Goal: Register for event/course

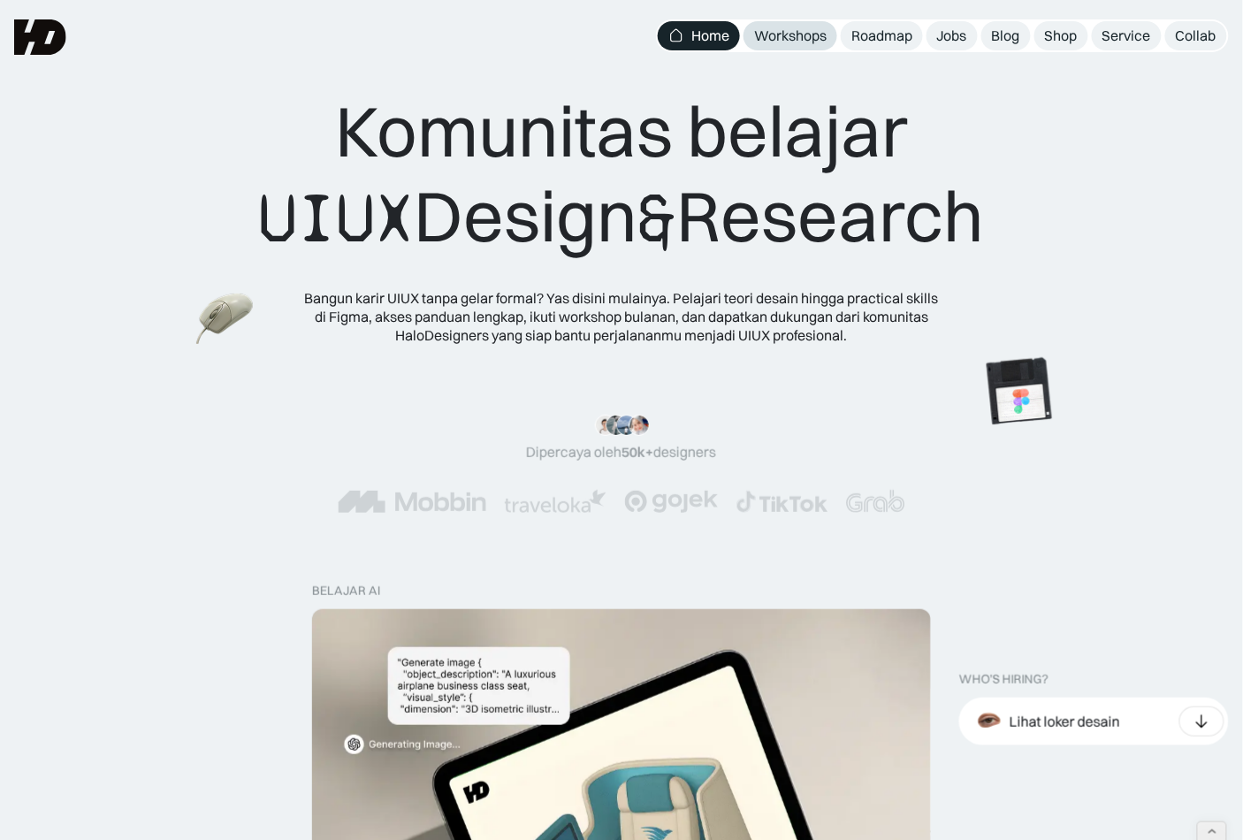
click at [783, 34] on div "Workshops" at bounding box center [790, 36] width 73 height 19
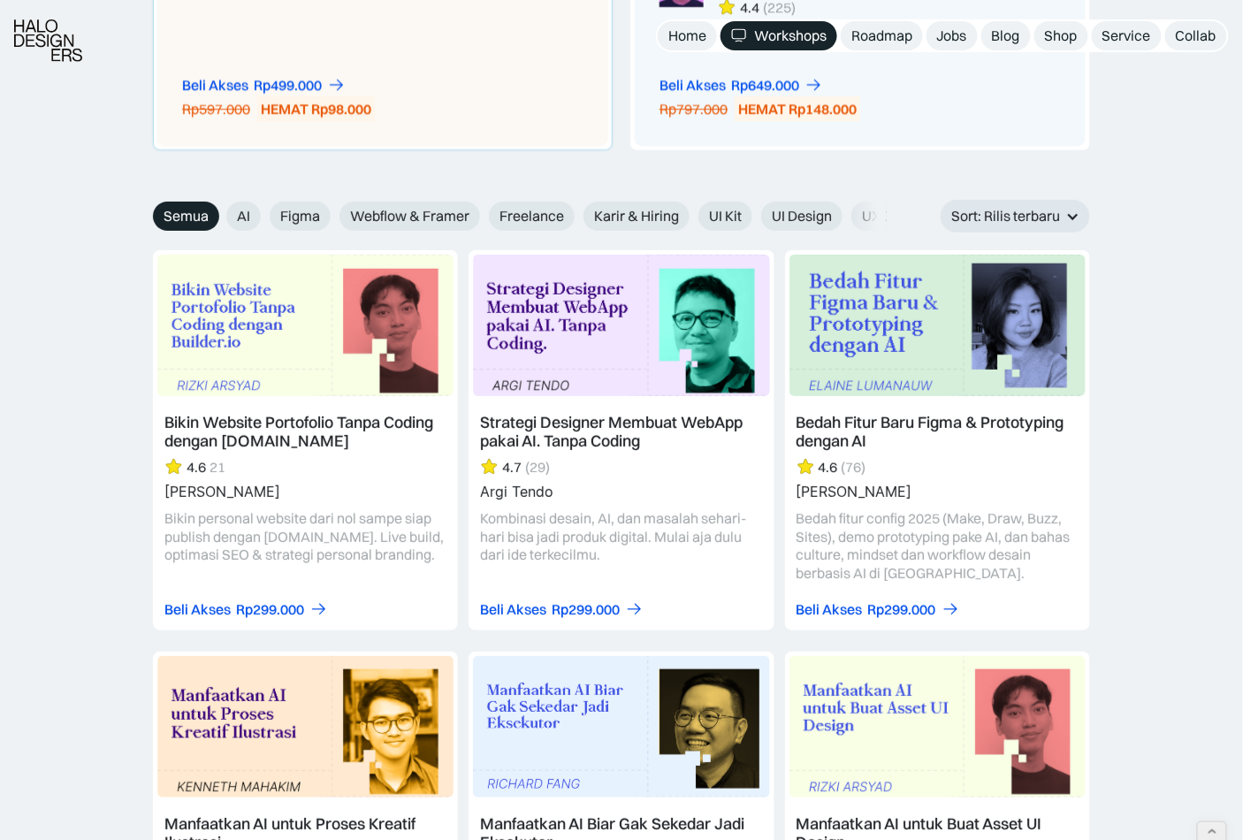
scroll to position [1967, 0]
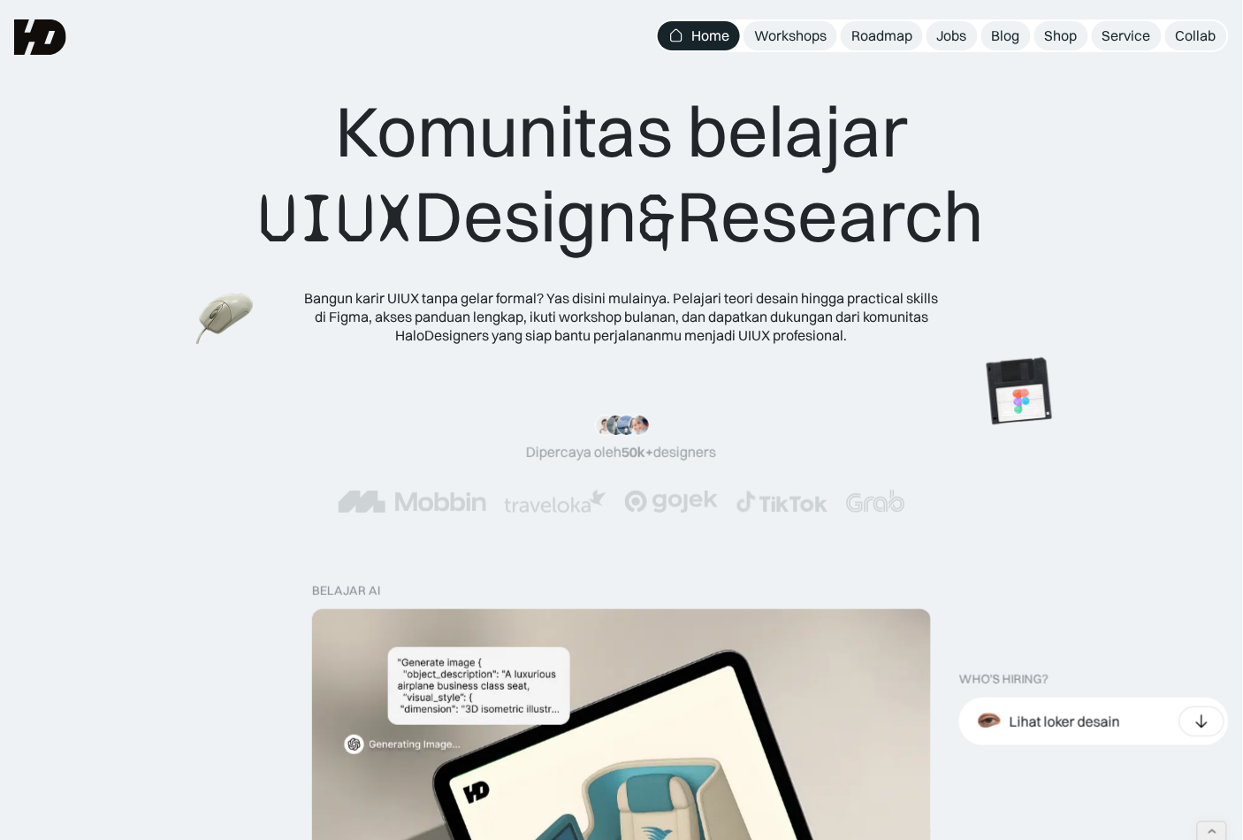
click at [814, 19] on nav "Home Workshops Roadmap Jobs Blog Shop Service Collab" at bounding box center [942, 35] width 573 height 33
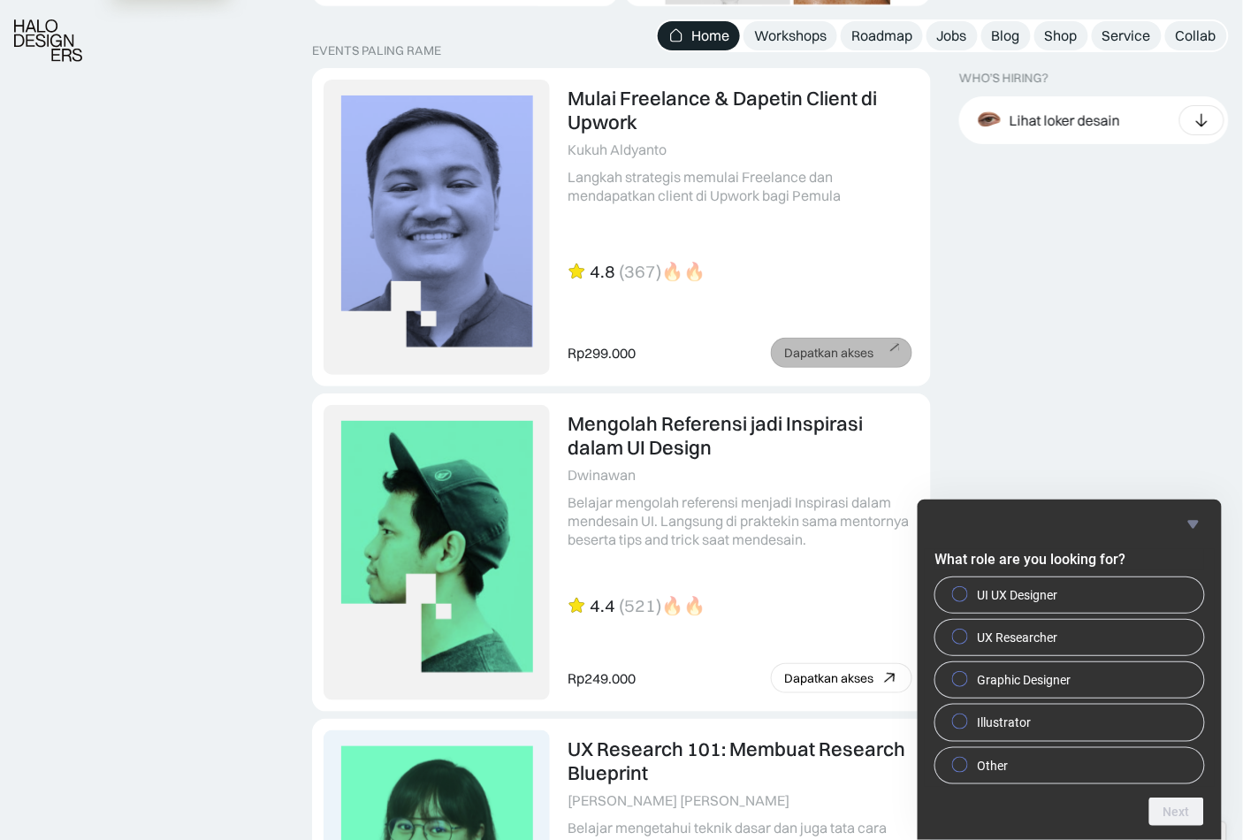
scroll to position [3950, 0]
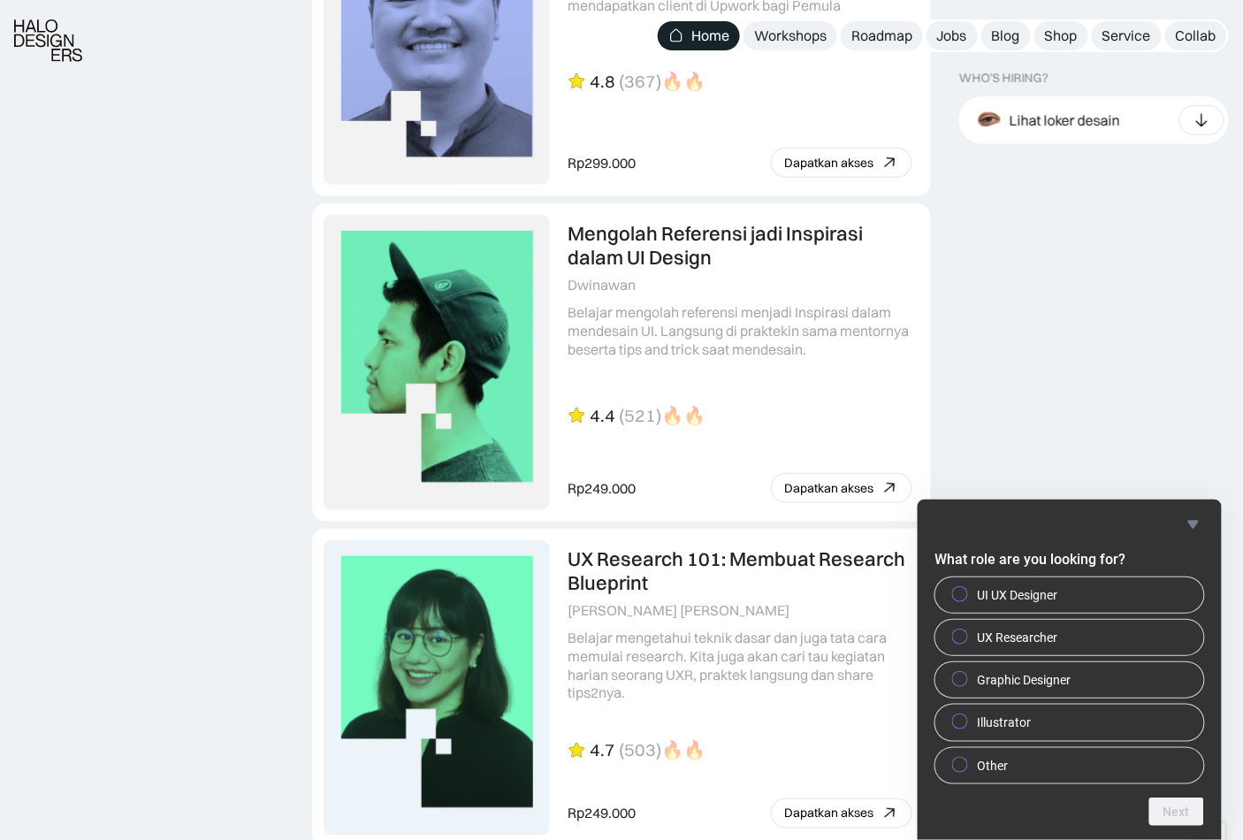
click at [1185, 521] on icon "Hide survey" at bounding box center [1193, 524] width 21 height 21
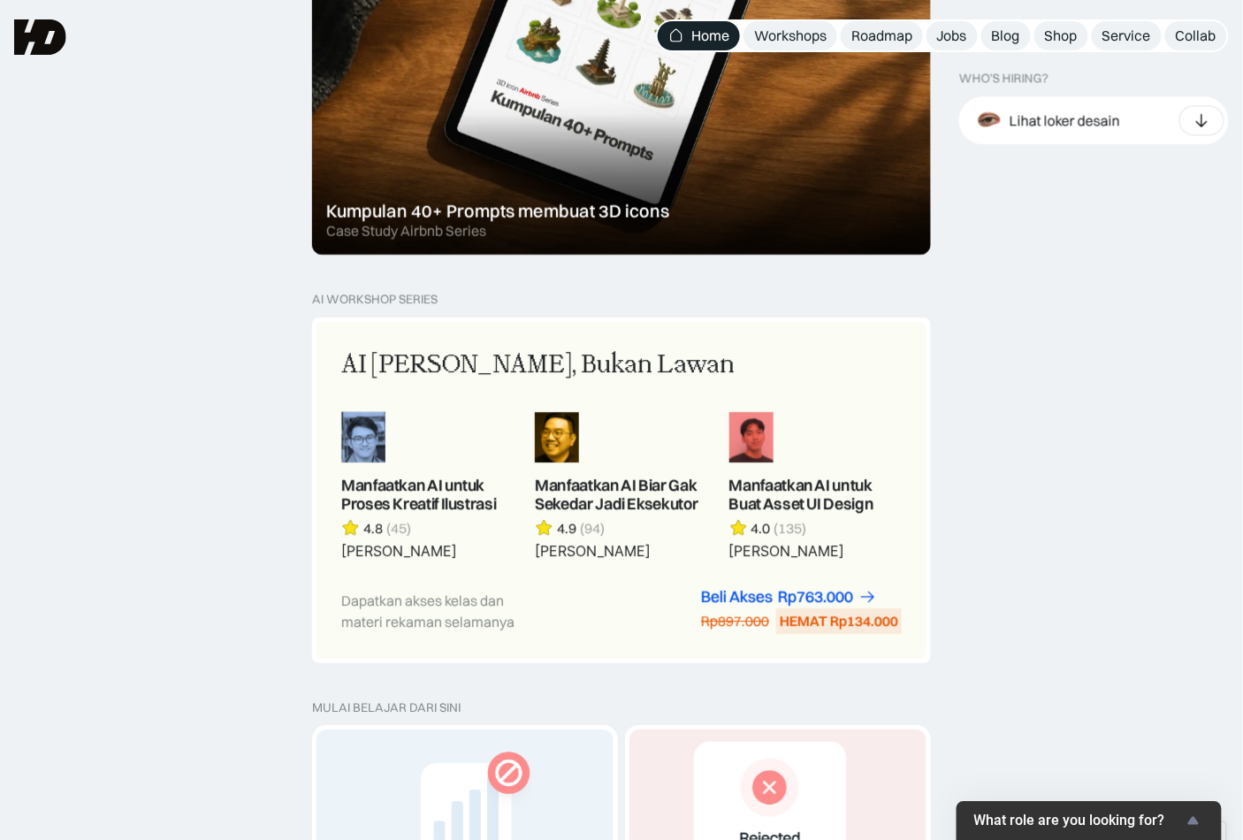
scroll to position [1232, 0]
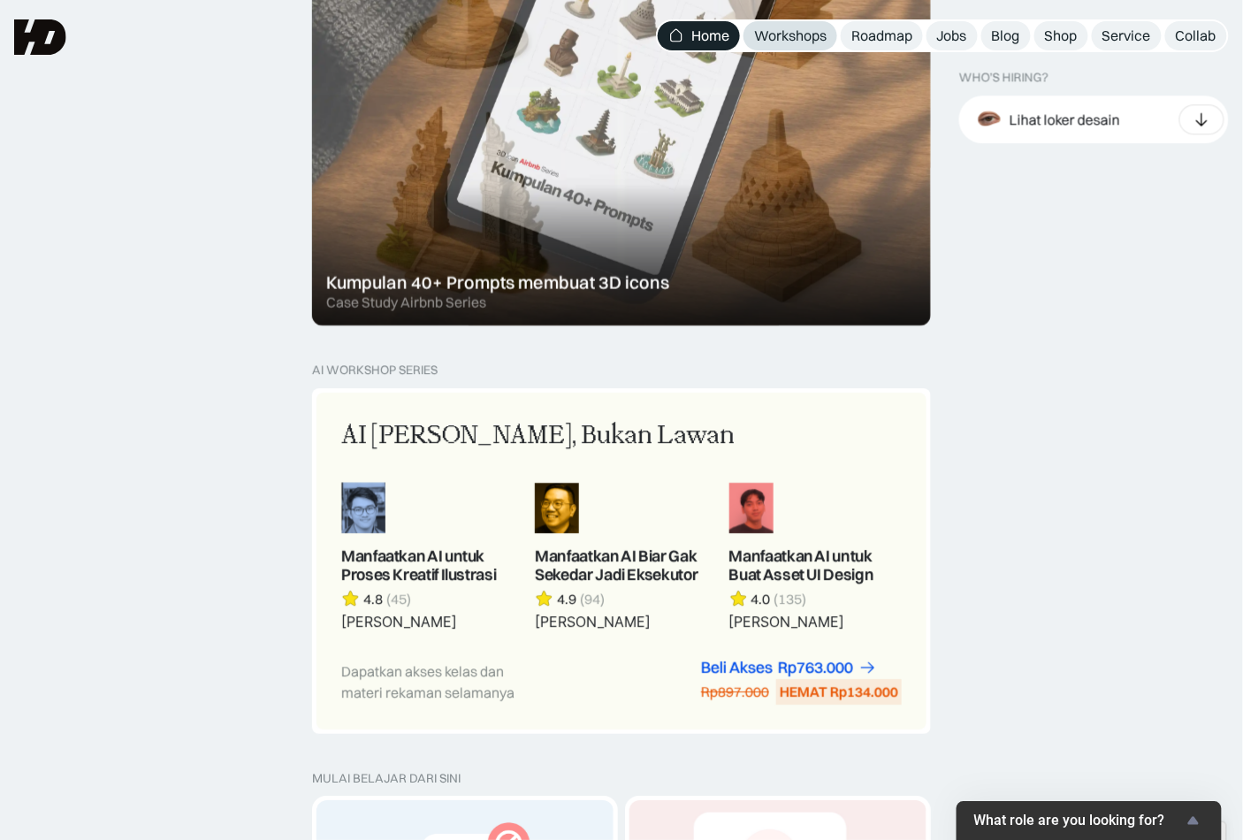
click at [771, 38] on div "Workshops" at bounding box center [790, 36] width 73 height 19
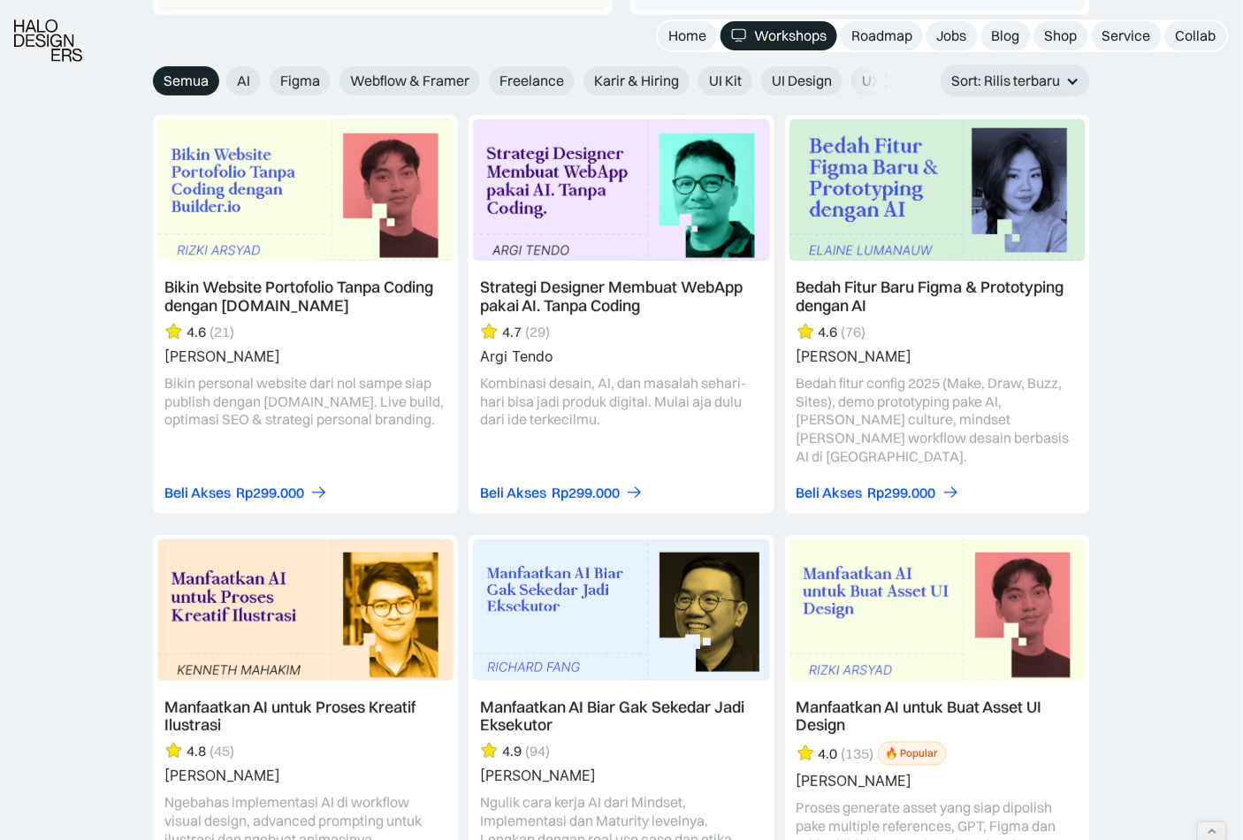
scroll to position [2017, 0]
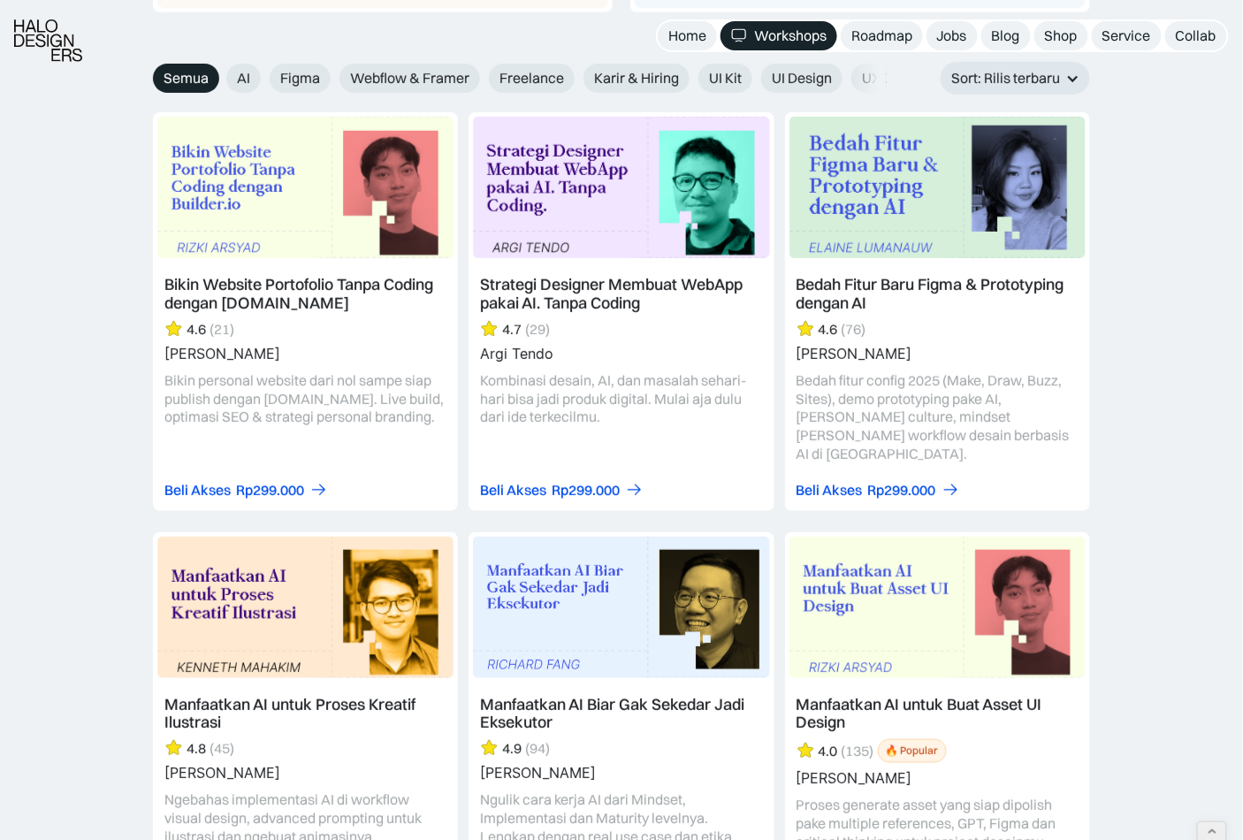
click at [406, 353] on link at bounding box center [305, 311] width 305 height 398
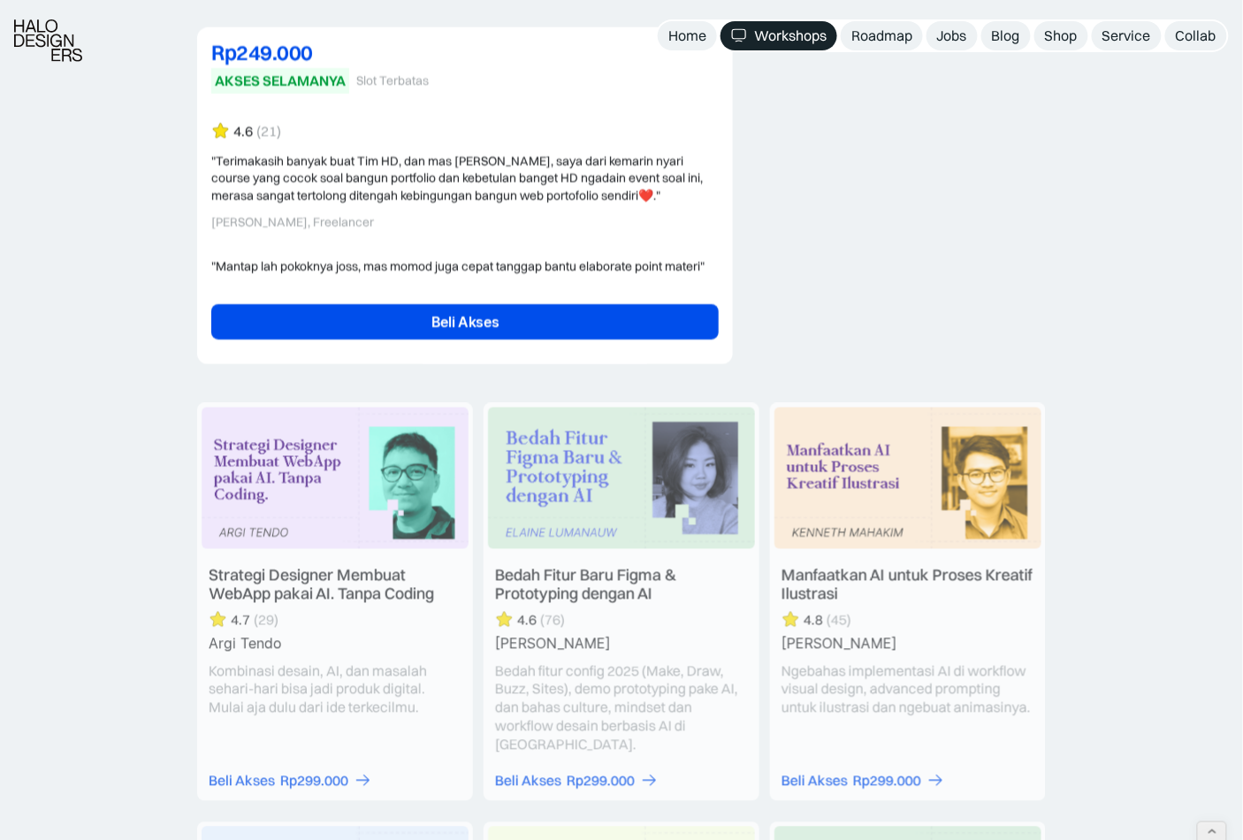
scroll to position [1895, 0]
